Goal: Information Seeking & Learning: Learn about a topic

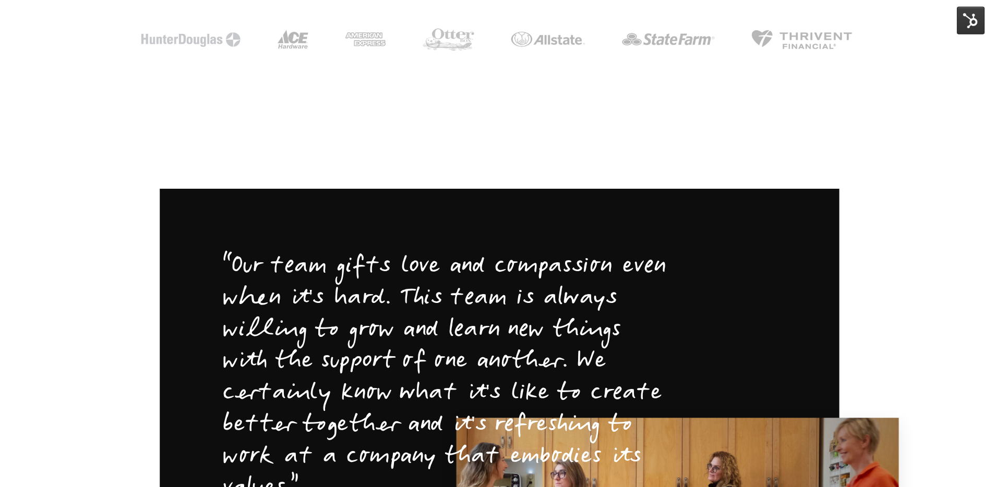
scroll to position [1911, 0]
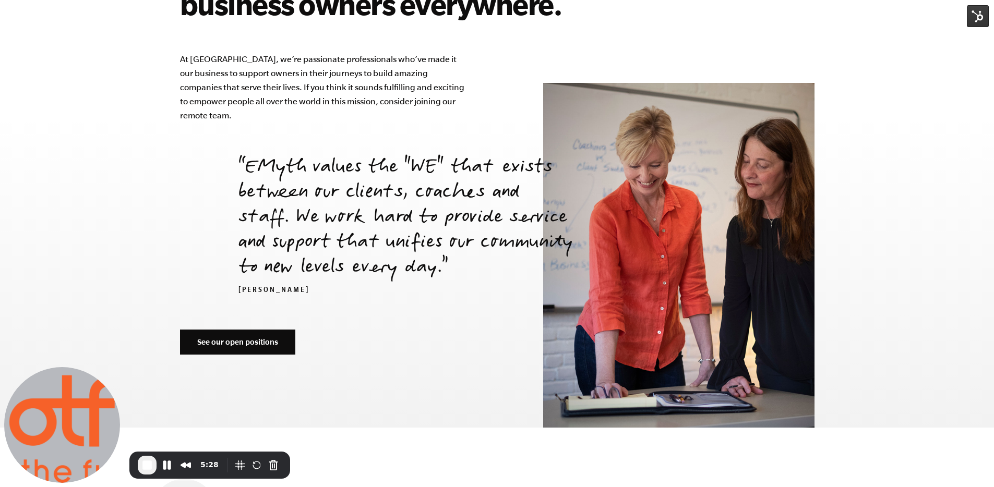
scroll to position [3579, 0]
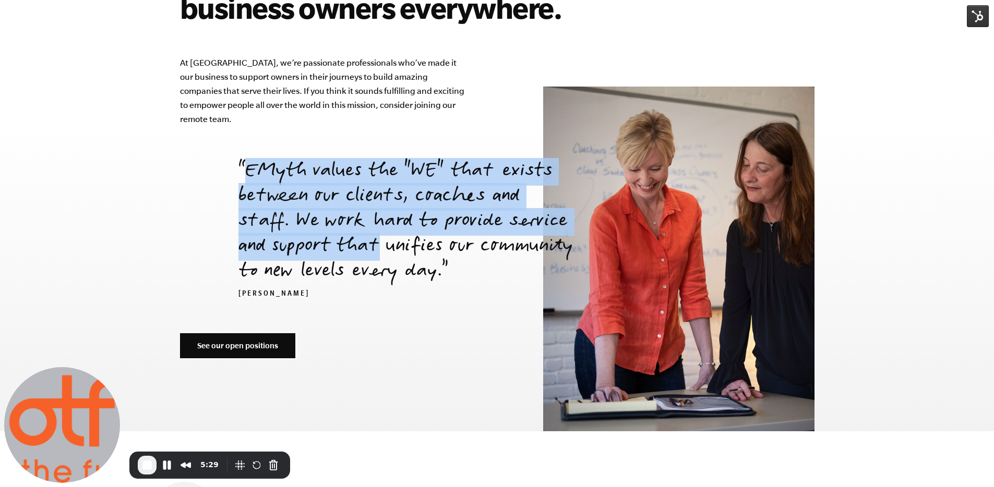
drag, startPoint x: 240, startPoint y: 134, endPoint x: 377, endPoint y: 214, distance: 159.0
click at [377, 214] on p "EMyth values the "WE" that exists between our clients, coaches and staff. We wo…" at bounding box center [405, 222] width 334 height 125
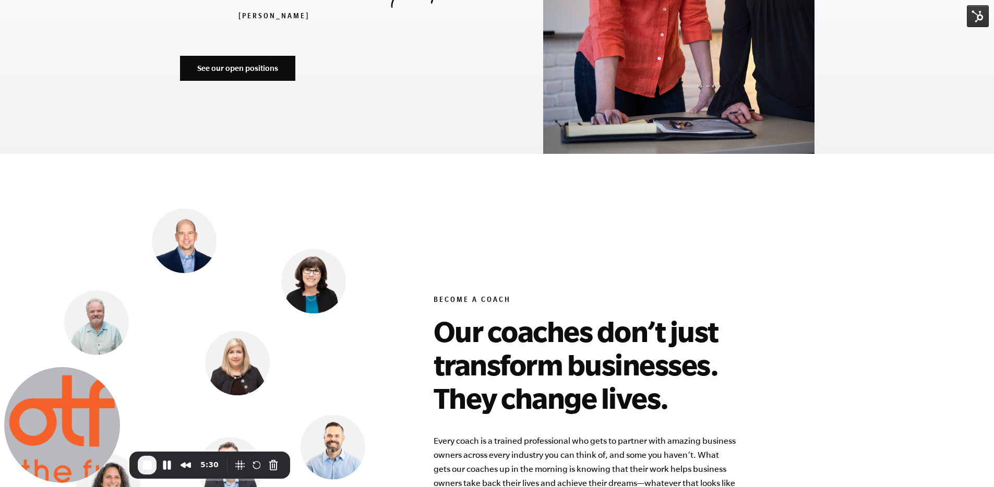
click at [430, 281] on div at bounding box center [243, 435] width 381 height 447
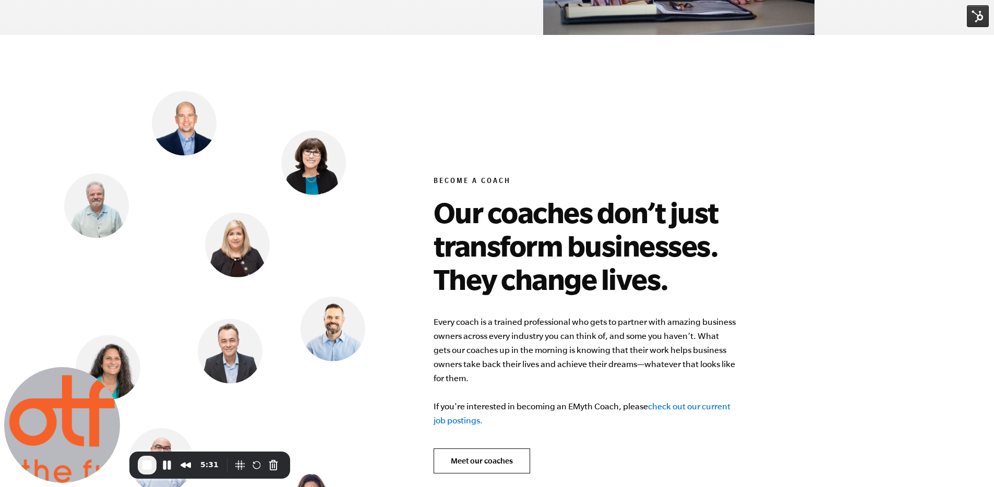
scroll to position [4021, 0]
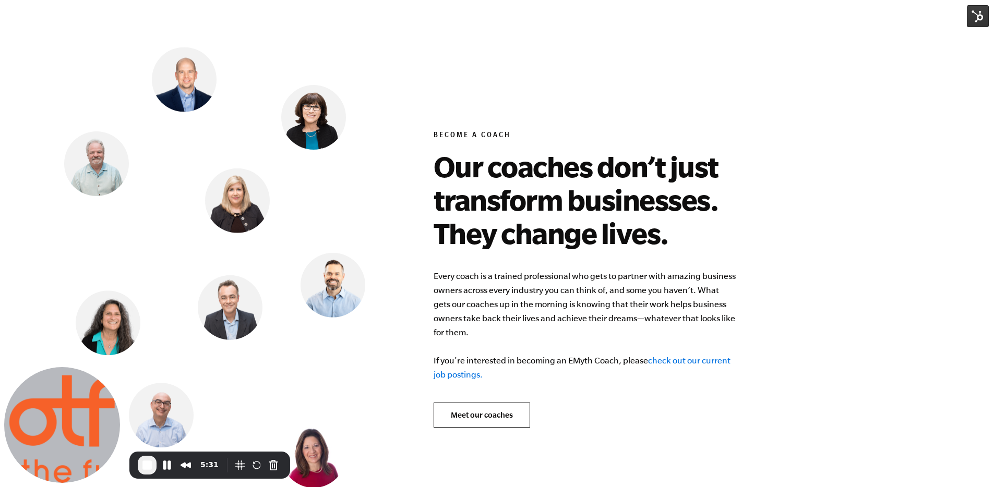
click at [423, 281] on div at bounding box center [243, 270] width 381 height 447
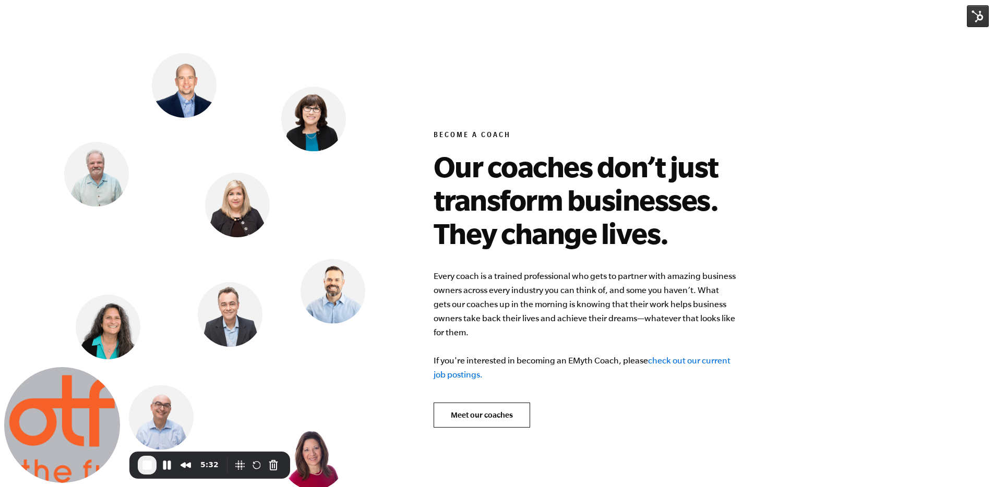
click at [413, 286] on div at bounding box center [243, 270] width 381 height 447
click at [316, 58] on div at bounding box center [243, 270] width 381 height 447
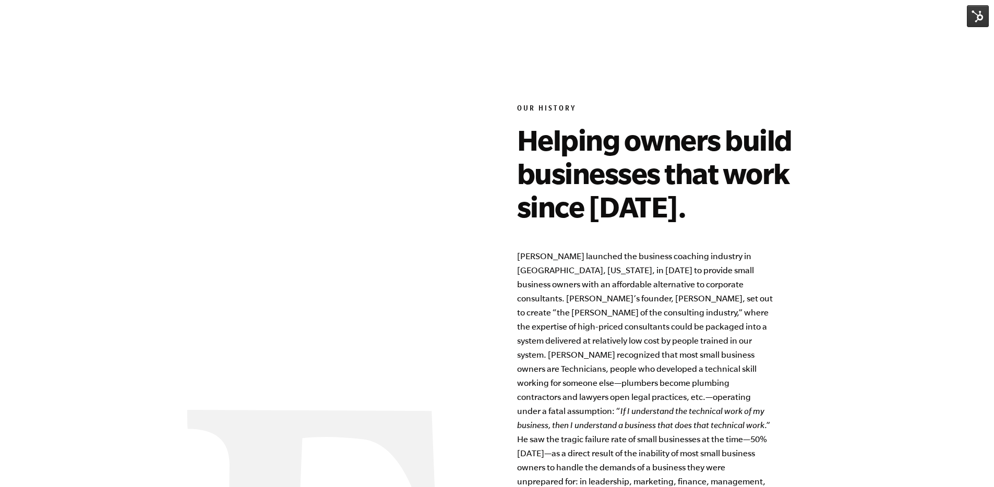
scroll to position [804, 0]
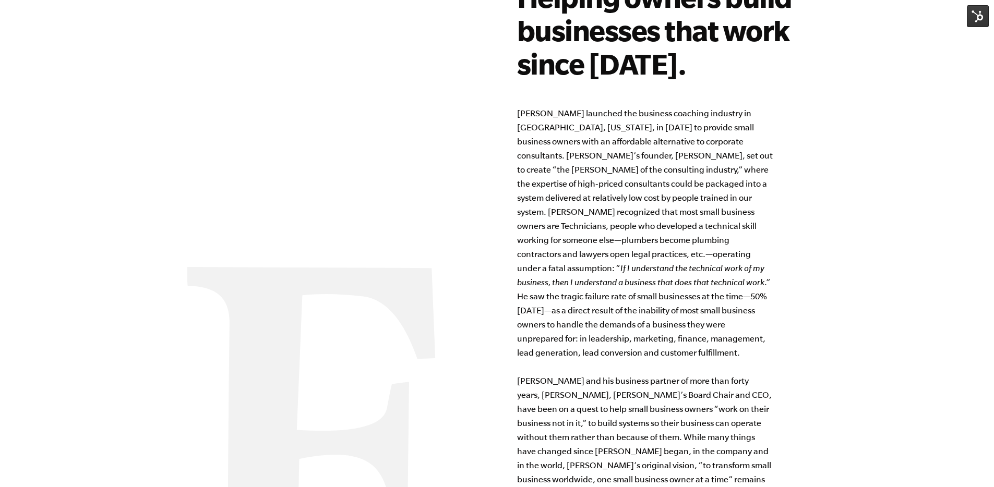
click at [885, 70] on div "Our History Helping owners build businesses that work since 1977. EMyth launche…" at bounding box center [497, 275] width 994 height 729
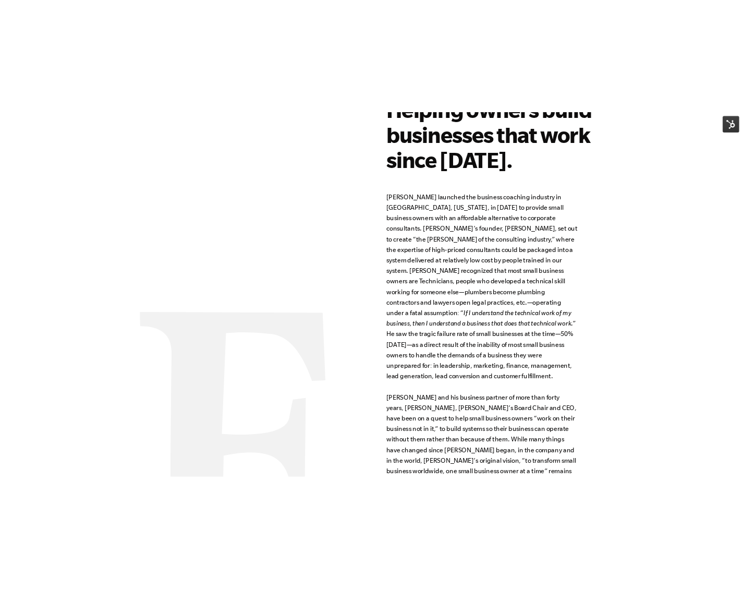
scroll to position [802, 0]
